Goal: Task Accomplishment & Management: Use online tool/utility

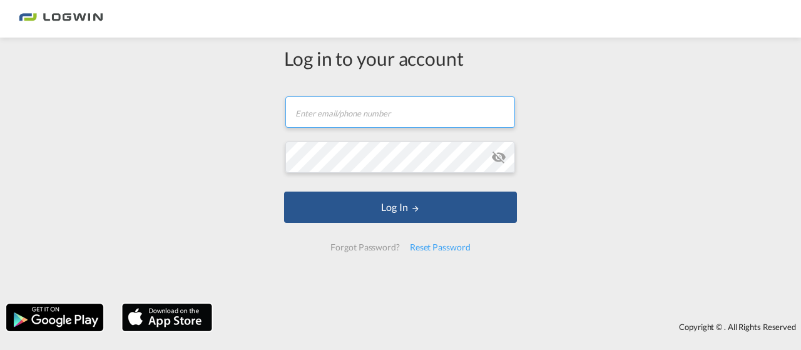
click at [363, 119] on input "text" at bounding box center [400, 111] width 230 height 31
type input "[PERSON_NAME][EMAIL_ADDRESS][PERSON_NAME][DOMAIN_NAME]"
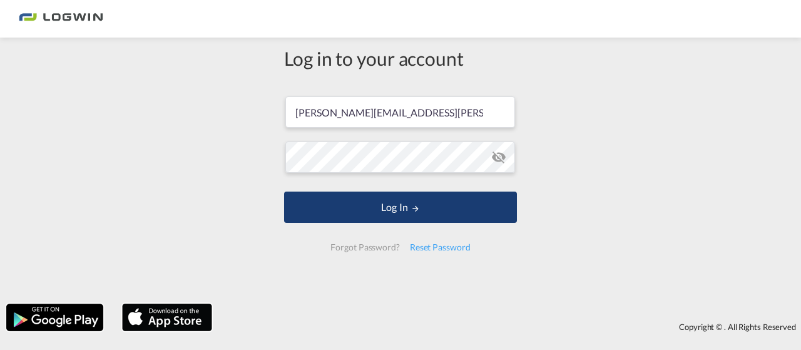
click at [371, 216] on button "Log In" at bounding box center [400, 206] width 233 height 31
type input "[PERSON_NAME][EMAIL_ADDRESS][PERSON_NAME][DOMAIN_NAME]"
click at [379, 202] on button "Log In" at bounding box center [400, 206] width 233 height 31
